Goal: Transaction & Acquisition: Purchase product/service

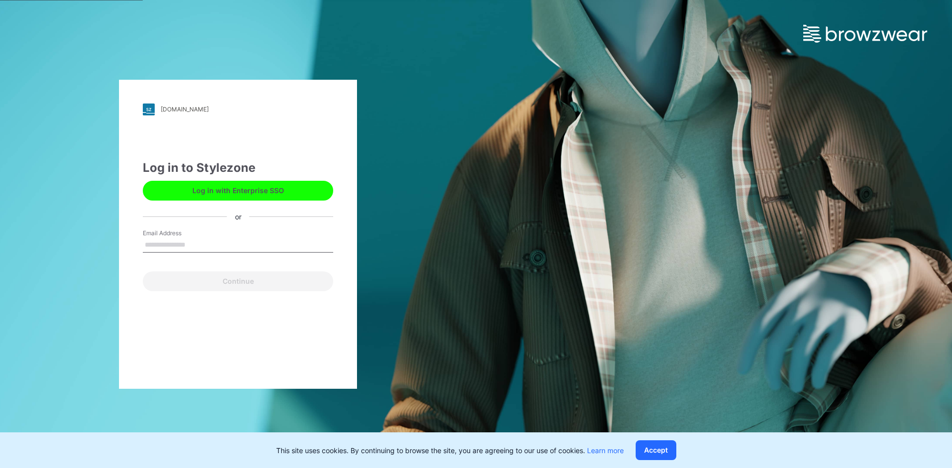
click at [198, 244] on input "Email Address" at bounding box center [238, 245] width 190 height 15
click at [243, 249] on input "Email Address" at bounding box center [238, 245] width 190 height 15
click at [245, 244] on input "Email Address" at bounding box center [238, 245] width 190 height 15
type input "**********"
click at [143, 272] on button "Continue" at bounding box center [238, 282] width 190 height 20
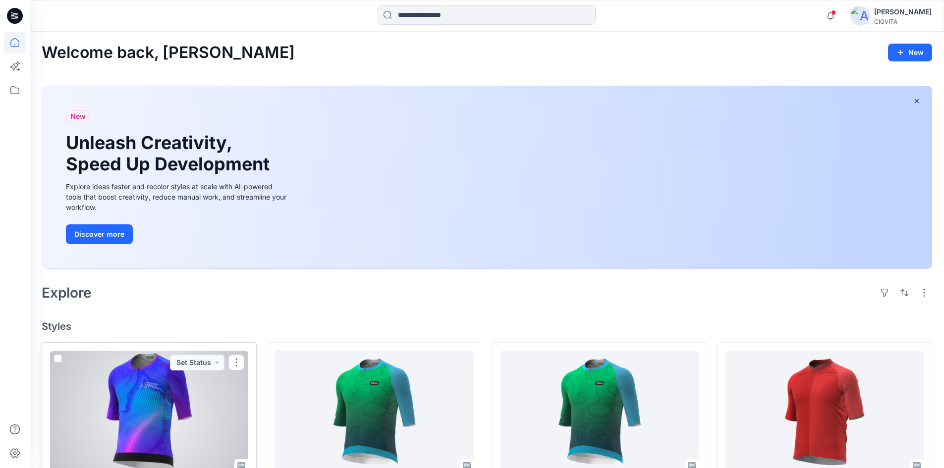
click at [172, 415] on div at bounding box center [149, 412] width 198 height 122
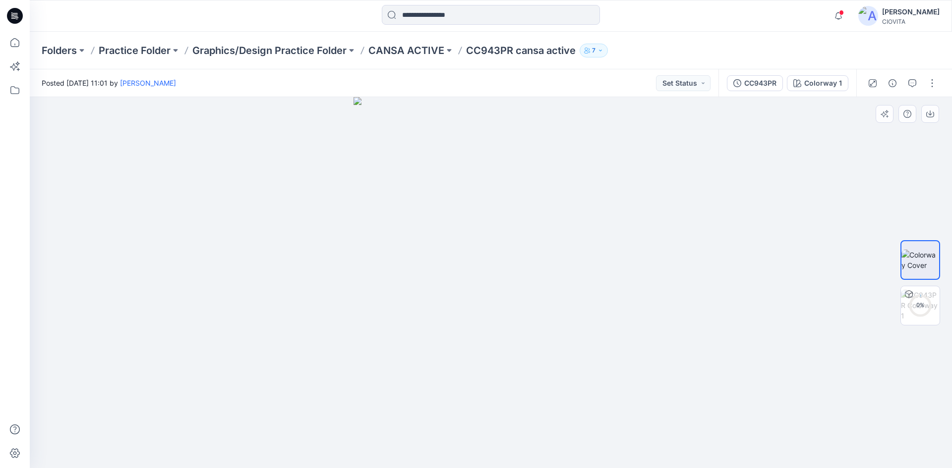
drag, startPoint x: 336, startPoint y: 279, endPoint x: 247, endPoint y: 280, distance: 89.2
click at [246, 282] on div at bounding box center [491, 282] width 922 height 371
click at [732, 308] on div at bounding box center [491, 282] width 922 height 371
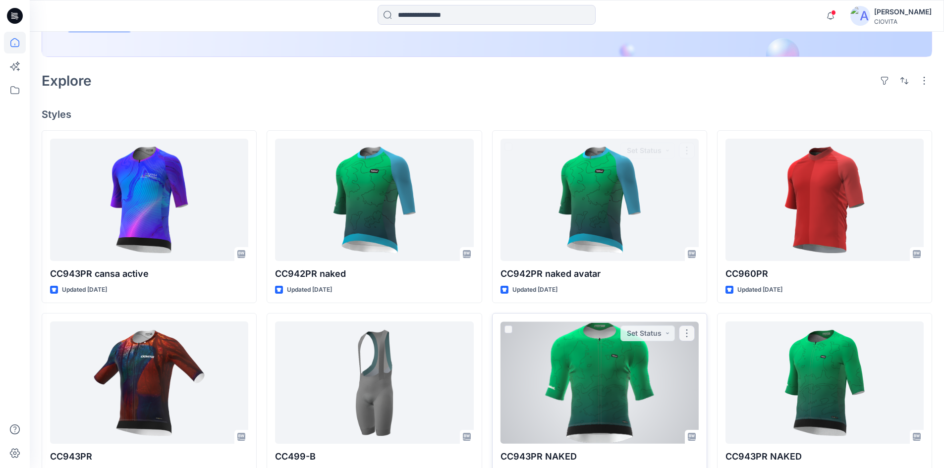
scroll to position [248, 0]
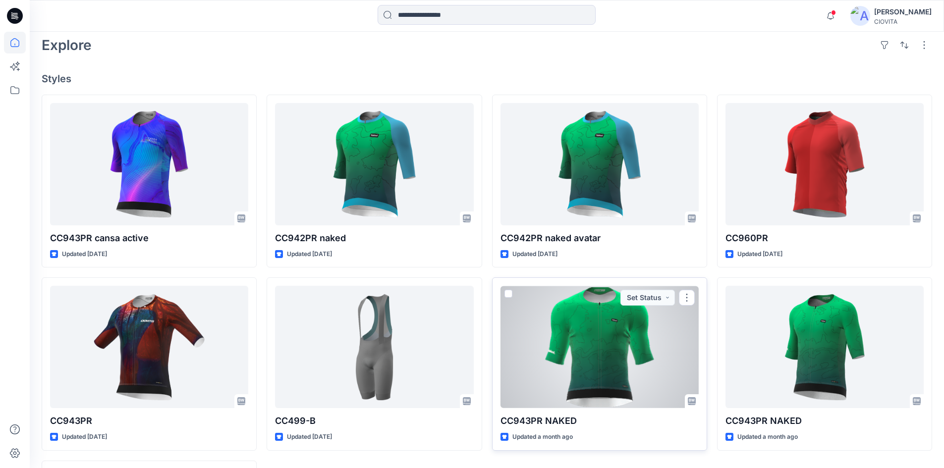
click at [621, 366] on div at bounding box center [600, 347] width 198 height 122
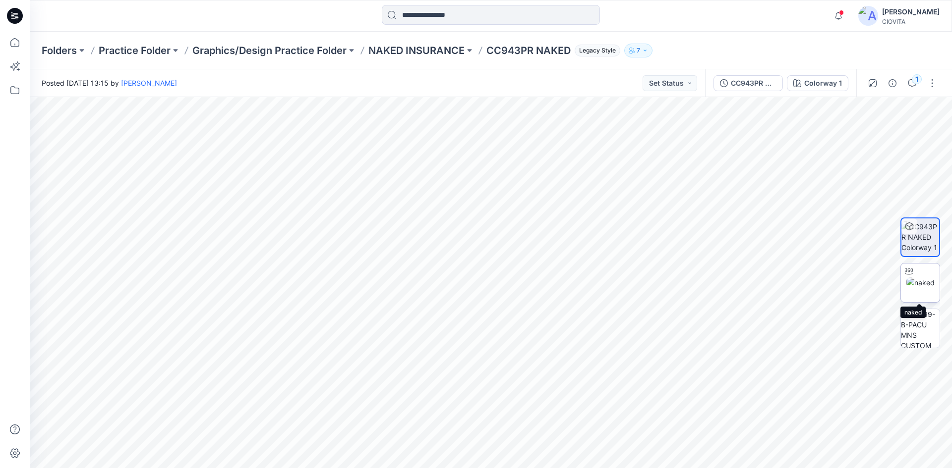
click at [926, 283] on img at bounding box center [920, 283] width 28 height 10
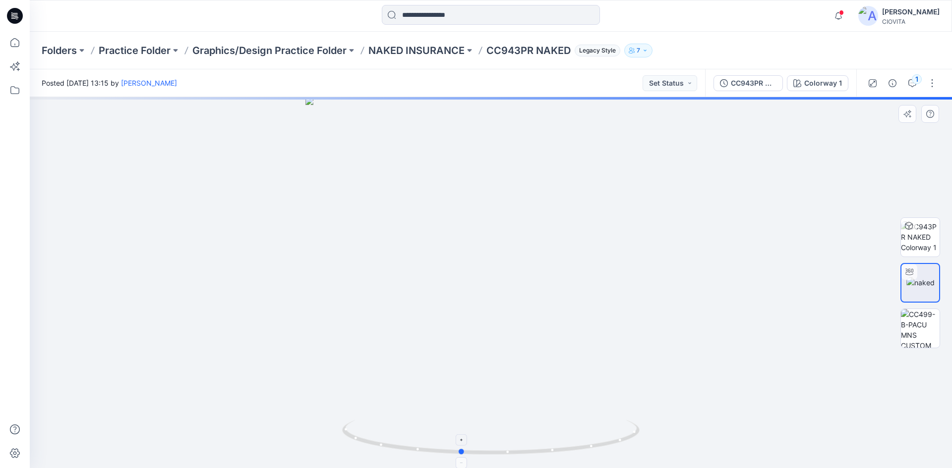
drag, startPoint x: 488, startPoint y: 456, endPoint x: 516, endPoint y: 348, distance: 110.5
click at [460, 456] on icon at bounding box center [492, 438] width 300 height 37
